Goal: Transaction & Acquisition: Purchase product/service

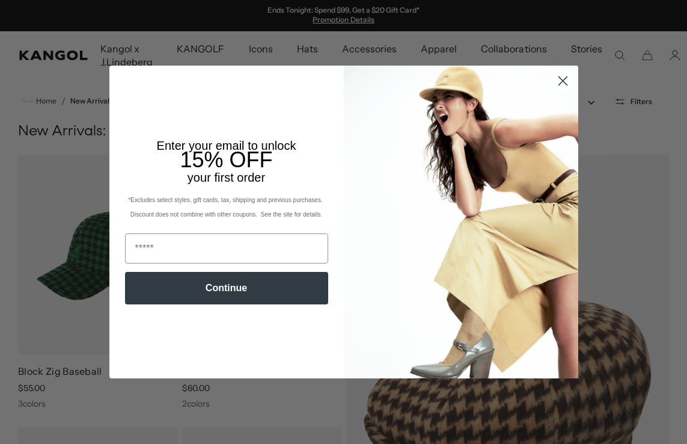
click at [555, 85] on circle "Close dialog" at bounding box center [562, 81] width 20 height 20
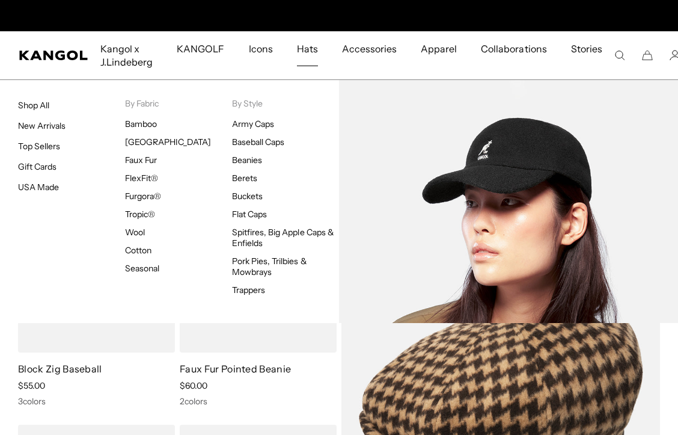
scroll to position [0, 248]
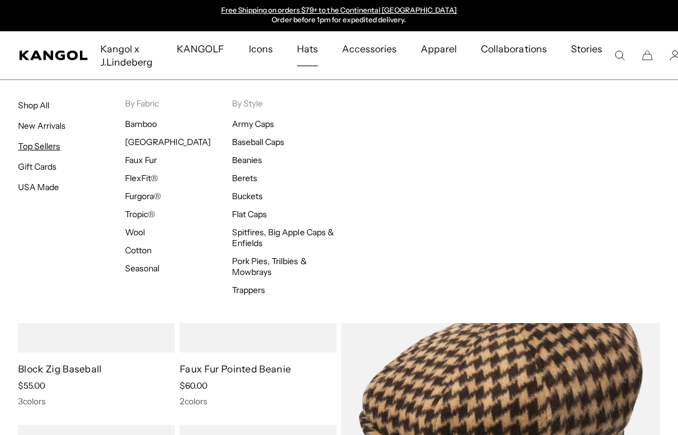
click at [46, 148] on link "Top Sellers" at bounding box center [39, 146] width 42 height 11
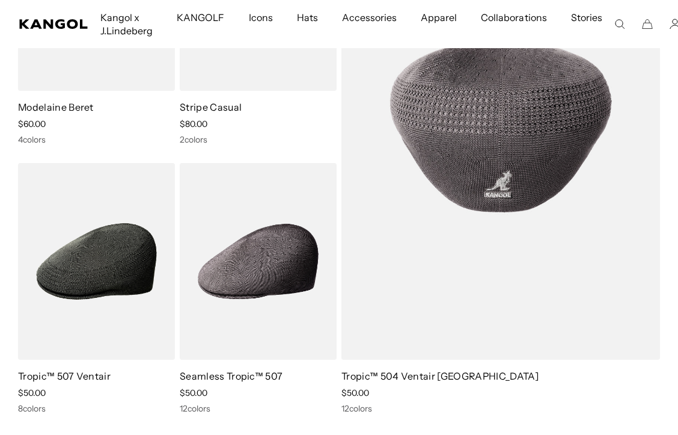
click at [493, 343] on img at bounding box center [500, 127] width 319 height 466
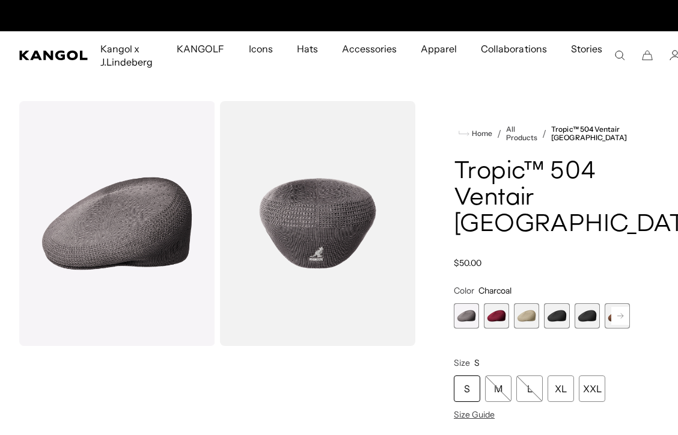
scroll to position [0, 248]
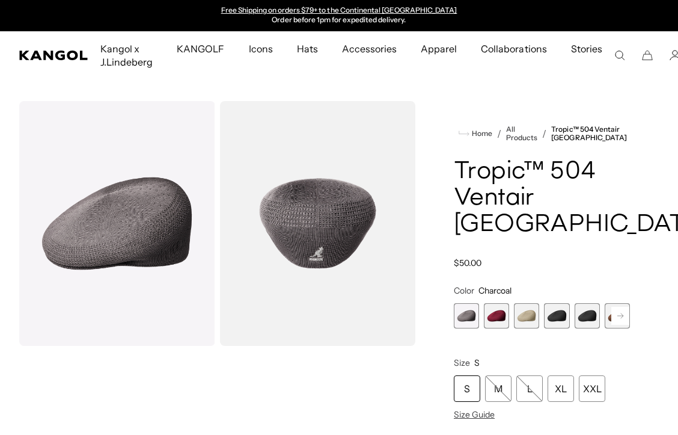
click at [492, 303] on span "2 of 16" at bounding box center [496, 315] width 25 height 25
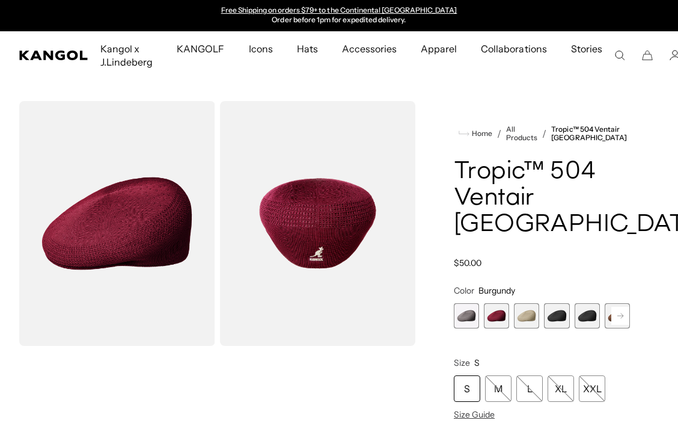
click at [527, 303] on span "3 of 16" at bounding box center [526, 315] width 25 height 25
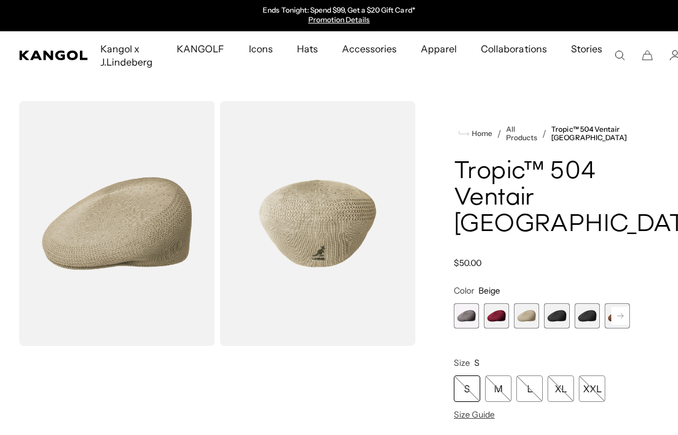
click at [552, 303] on span "4 of 16" at bounding box center [556, 315] width 25 height 25
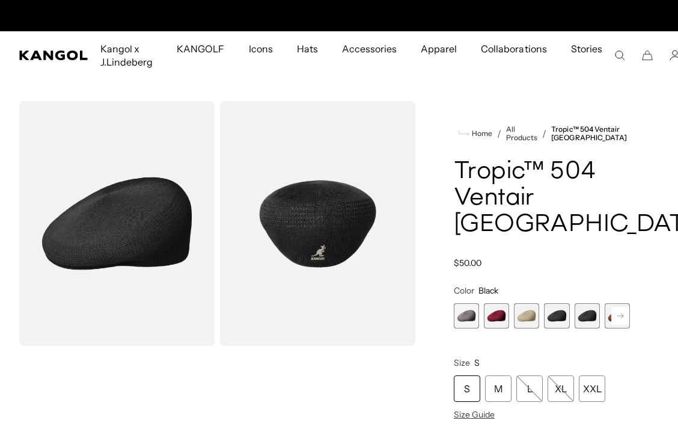
scroll to position [0, 248]
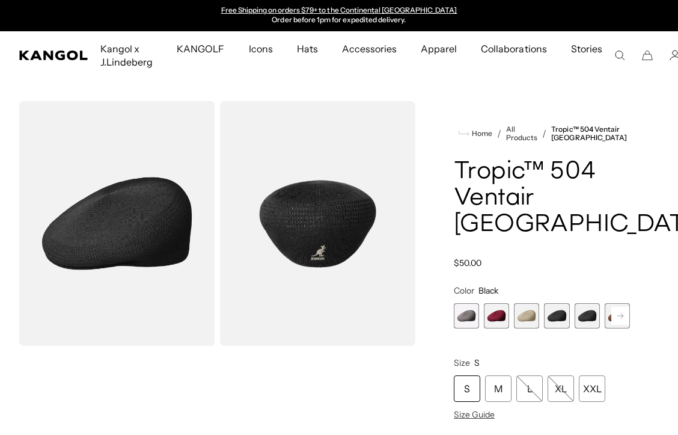
click at [587, 303] on span "5 of 16" at bounding box center [587, 315] width 25 height 25
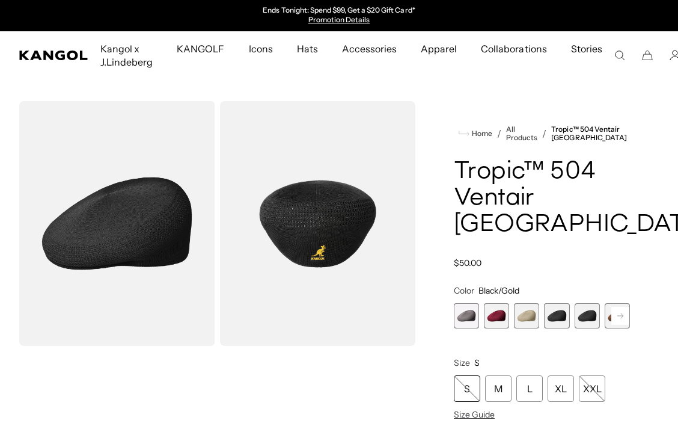
click at [618, 307] on rect at bounding box center [620, 316] width 18 height 18
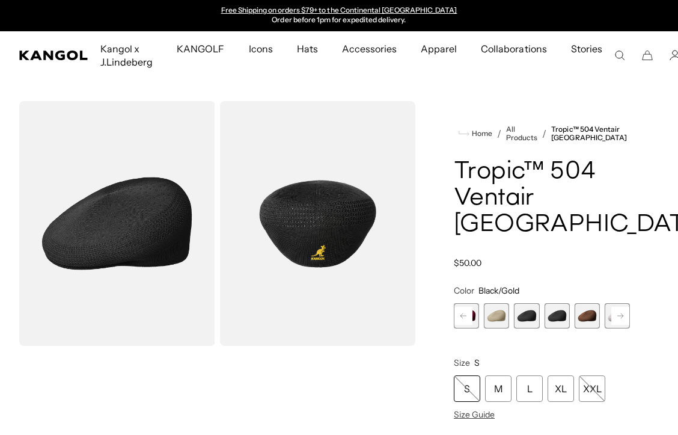
click at [497, 303] on span "3 of 16" at bounding box center [496, 315] width 25 height 25
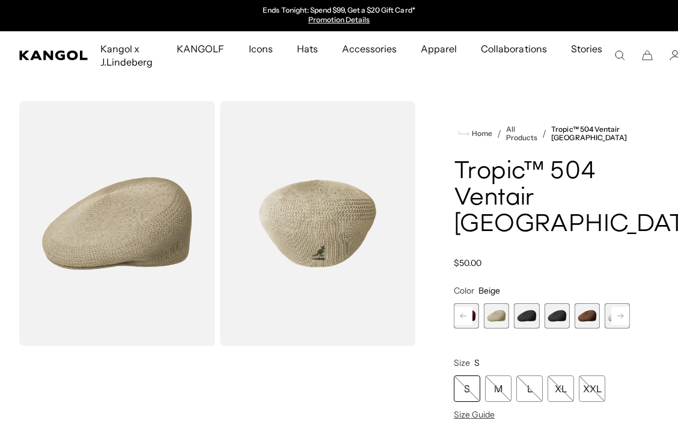
click at [525, 303] on span "4 of 16" at bounding box center [526, 315] width 25 height 25
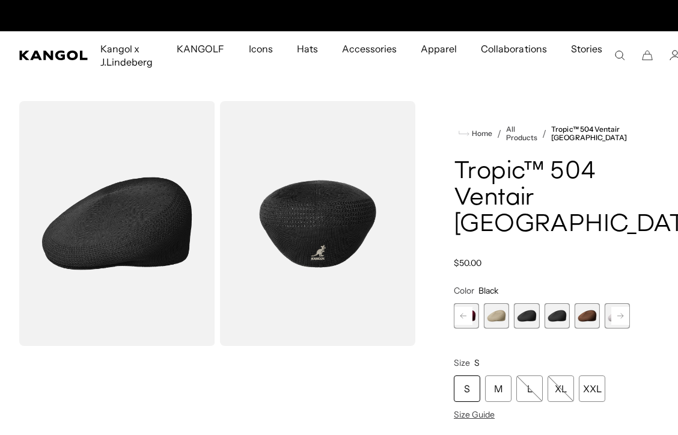
scroll to position [0, 248]
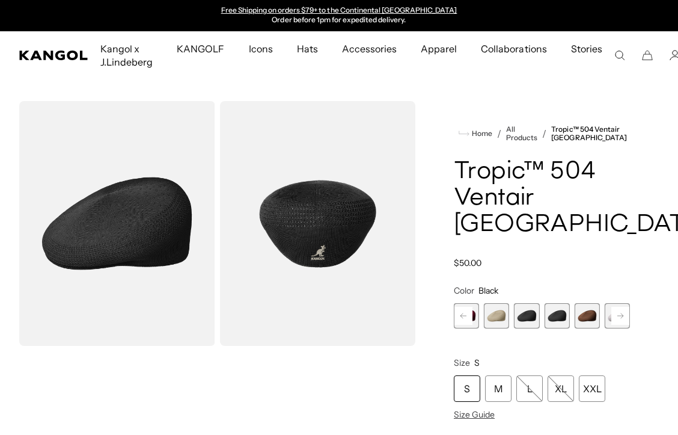
click at [551, 303] on span "5 of 16" at bounding box center [556, 315] width 25 height 25
click at [585, 303] on span "6 of 16" at bounding box center [587, 315] width 25 height 25
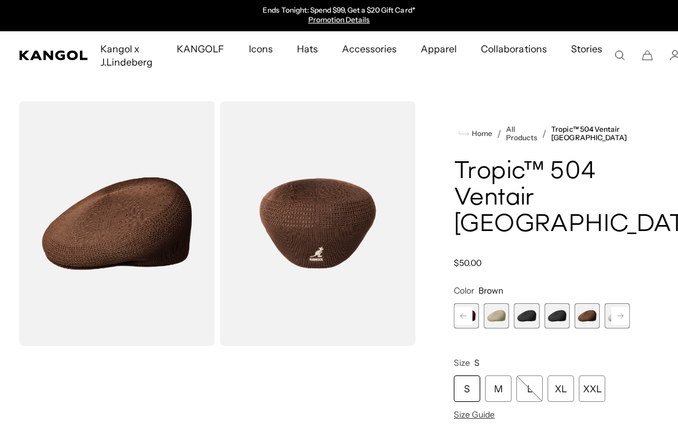
click at [622, 307] on rect at bounding box center [620, 316] width 18 height 18
click at [590, 303] on span "7 of 16" at bounding box center [587, 315] width 25 height 25
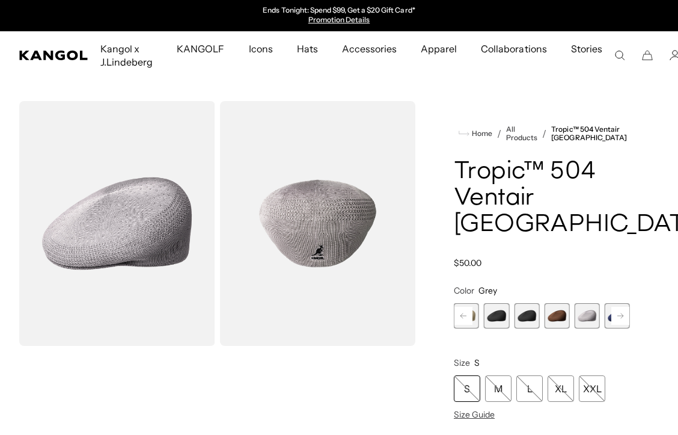
click at [614, 307] on rect at bounding box center [620, 316] width 18 height 18
click at [589, 303] on span "8 of 16" at bounding box center [587, 315] width 25 height 25
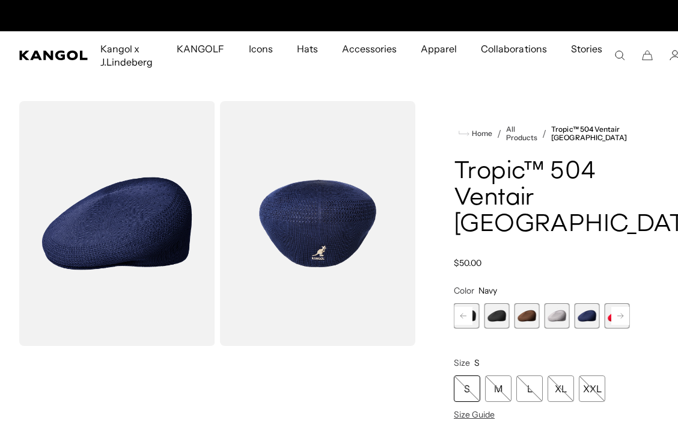
scroll to position [0, 248]
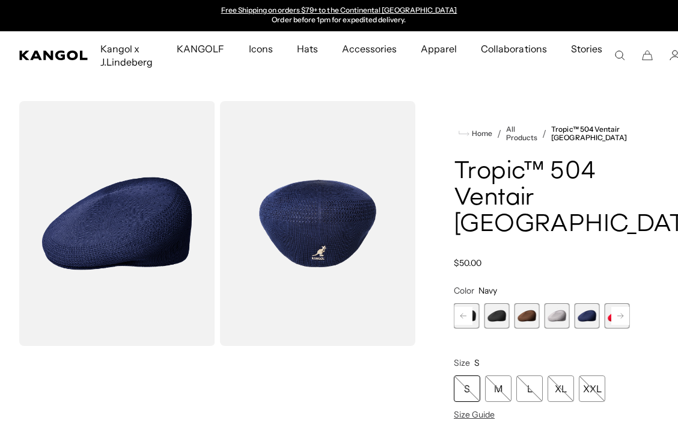
click at [622, 307] on rect at bounding box center [620, 316] width 18 height 18
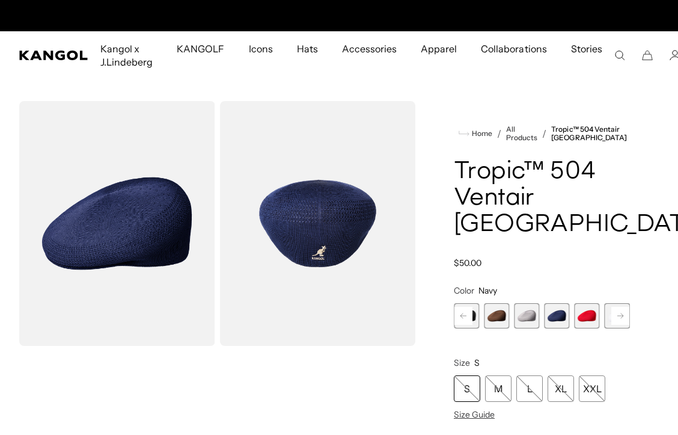
scroll to position [0, 0]
click at [593, 303] on span "9 of 16" at bounding box center [587, 315] width 25 height 25
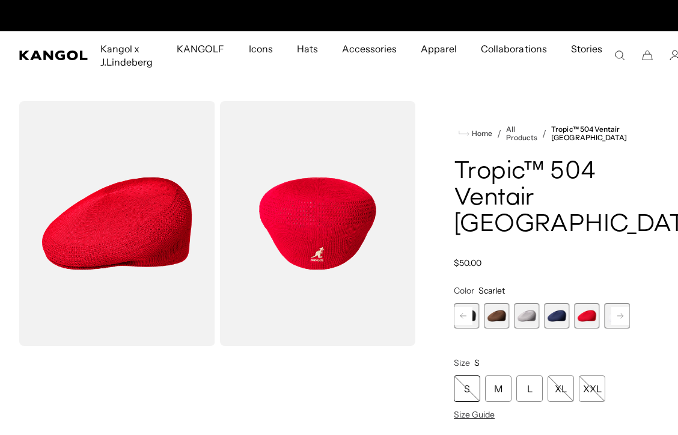
scroll to position [0, 248]
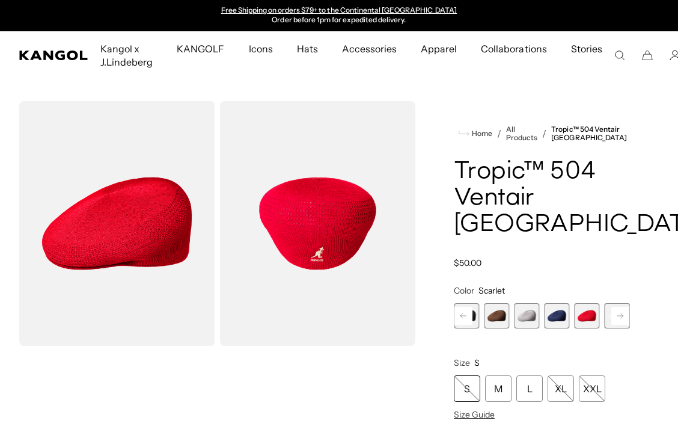
click at [619, 307] on rect at bounding box center [620, 316] width 18 height 18
click at [586, 303] on span "11 of 16" at bounding box center [587, 315] width 25 height 25
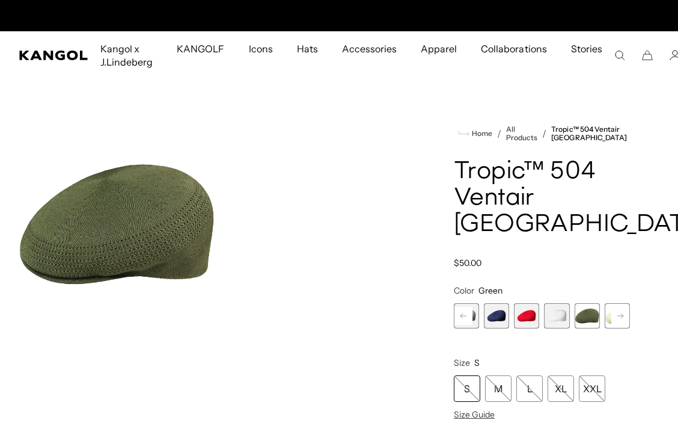
scroll to position [0, 248]
